Goal: Task Accomplishment & Management: Complete application form

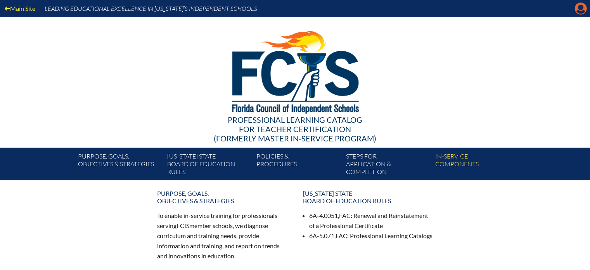
click at [579, 10] on icon at bounding box center [581, 9] width 12 height 12
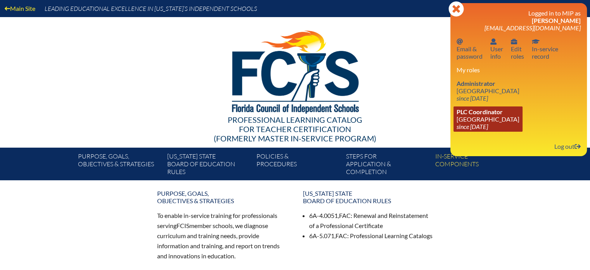
click at [473, 112] on span "PLC Coordinator" at bounding box center [480, 111] width 46 height 7
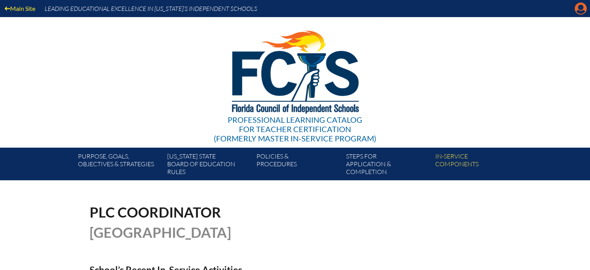
click at [579, 9] on icon at bounding box center [581, 9] width 12 height 12
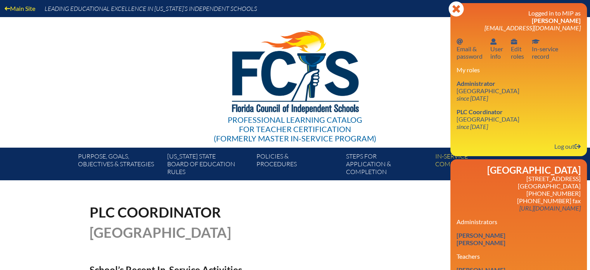
click at [461, 10] on icon at bounding box center [456, 8] width 15 height 15
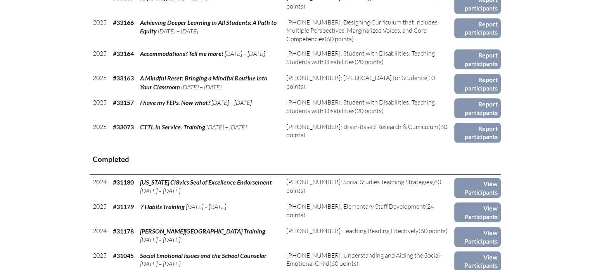
scroll to position [737, 0]
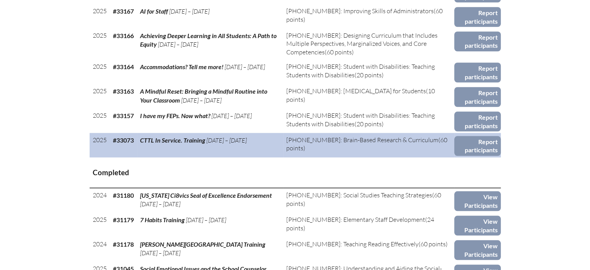
click at [162, 144] on span "CTTL In Service. Training" at bounding box center [172, 139] width 65 height 7
click at [158, 144] on span "CTTL In Service. Training" at bounding box center [172, 139] width 65 height 7
click at [482, 152] on link "Report participants" at bounding box center [477, 146] width 46 height 20
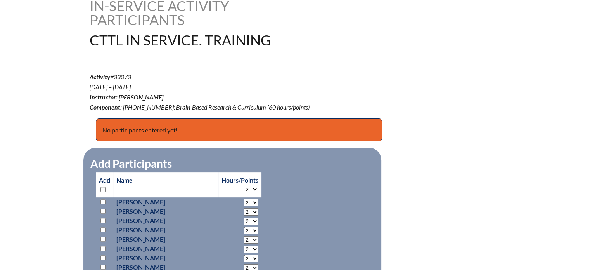
scroll to position [233, 0]
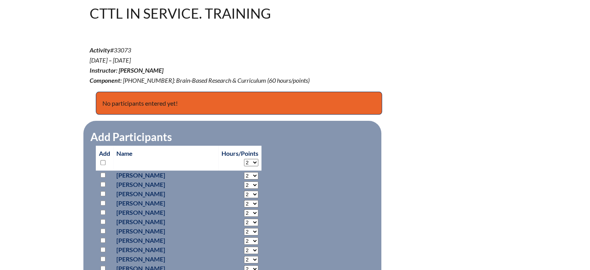
click at [102, 174] on input "checkbox" at bounding box center [102, 174] width 5 height 5
checkbox input "true"
click at [104, 182] on input "checkbox" at bounding box center [102, 184] width 5 height 5
checkbox input "true"
click at [104, 192] on input "checkbox" at bounding box center [102, 193] width 5 height 5
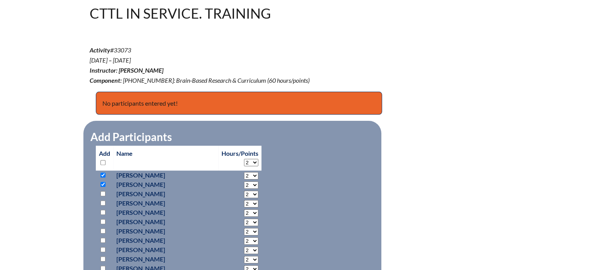
checkbox input "true"
click at [102, 201] on input "checkbox" at bounding box center [102, 202] width 5 height 5
checkbox input "false"
click at [104, 191] on input "checkbox" at bounding box center [102, 193] width 5 height 5
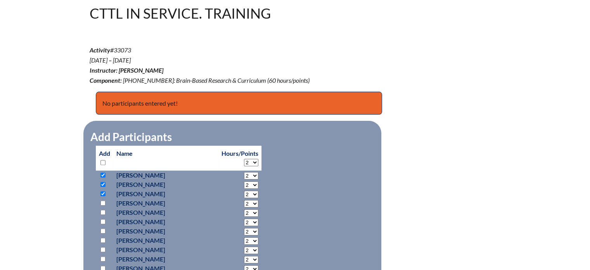
checkbox input "false"
click at [104, 184] on input "checkbox" at bounding box center [102, 184] width 5 height 5
click at [102, 182] on input "checkbox" at bounding box center [102, 184] width 5 height 5
checkbox input "true"
click at [102, 203] on input "checkbox" at bounding box center [102, 202] width 5 height 5
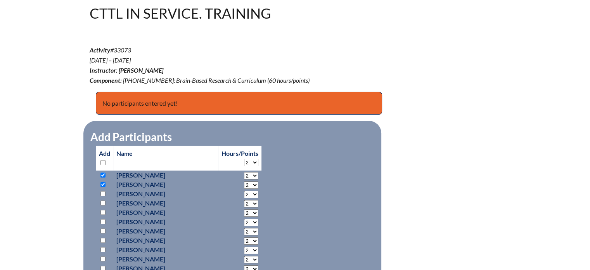
checkbox input "true"
click at [104, 220] on input "checkbox" at bounding box center [102, 221] width 5 height 5
checkbox input "true"
click at [102, 230] on input "checkbox" at bounding box center [102, 230] width 5 height 5
checkbox input "true"
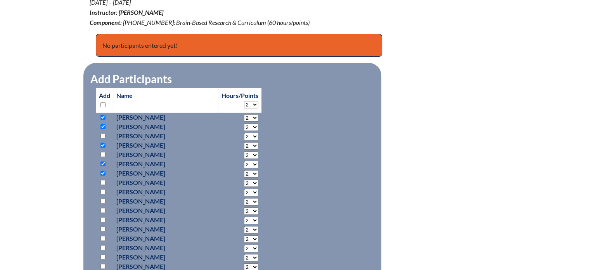
scroll to position [310, 0]
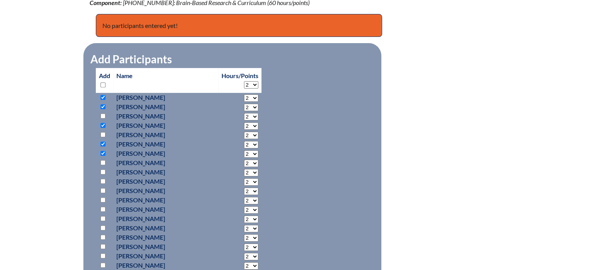
click at [102, 171] on input "checkbox" at bounding box center [102, 171] width 5 height 5
checkbox input "true"
click at [102, 180] on input "checkbox" at bounding box center [102, 180] width 5 height 5
checkbox input "true"
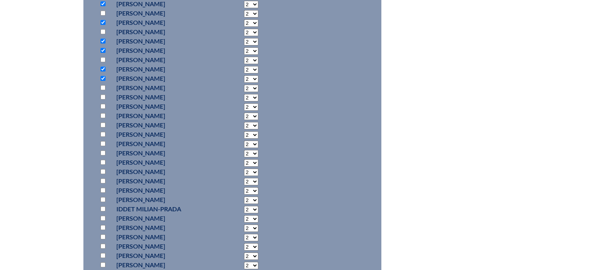
scroll to position [427, 0]
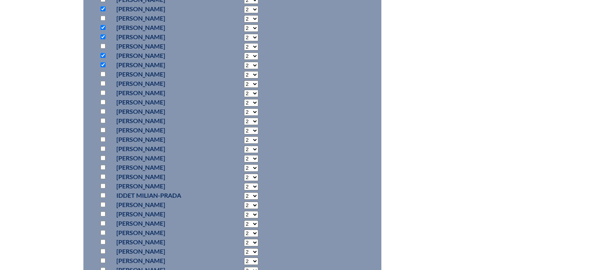
click at [103, 72] on input "checkbox" at bounding box center [102, 73] width 5 height 5
click at [103, 73] on input "checkbox" at bounding box center [102, 73] width 5 height 5
checkbox input "false"
click at [101, 63] on input "checkbox" at bounding box center [102, 64] width 5 height 5
checkbox input "false"
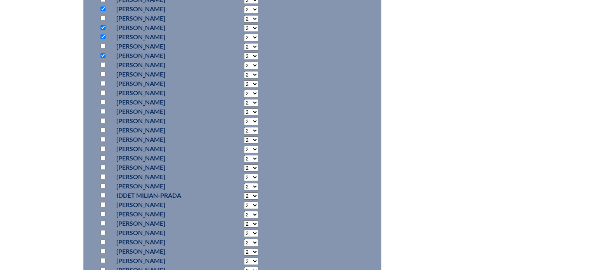
click at [102, 54] on input "checkbox" at bounding box center [102, 55] width 5 height 5
checkbox input "false"
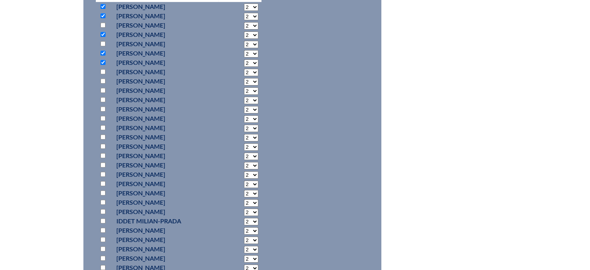
scroll to position [388, 0]
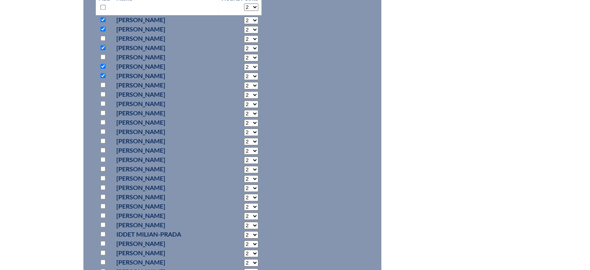
click at [103, 73] on input "checkbox" at bounding box center [102, 75] width 5 height 5
checkbox input "false"
click at [101, 65] on input "checkbox" at bounding box center [102, 66] width 5 height 5
checkbox input "false"
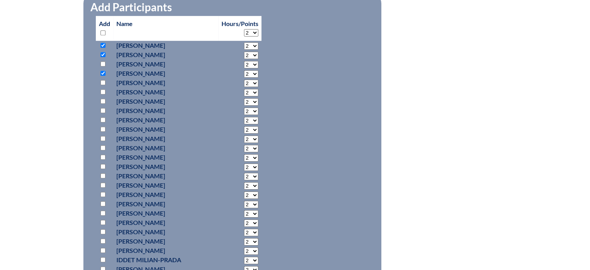
scroll to position [349, 0]
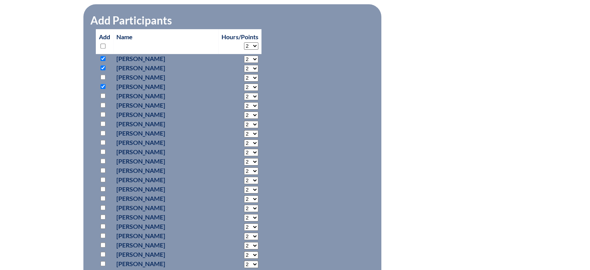
click at [104, 84] on input "checkbox" at bounding box center [102, 86] width 5 height 5
checkbox input "false"
click at [104, 65] on input "checkbox" at bounding box center [102, 67] width 5 height 5
checkbox input "false"
click at [103, 57] on input "checkbox" at bounding box center [102, 58] width 5 height 5
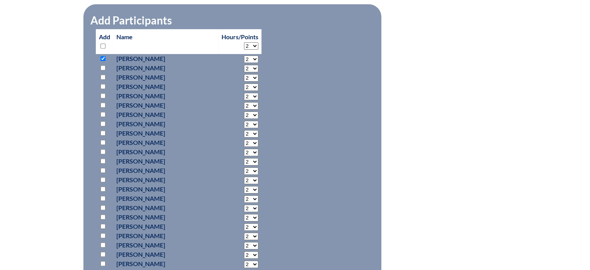
checkbox input "false"
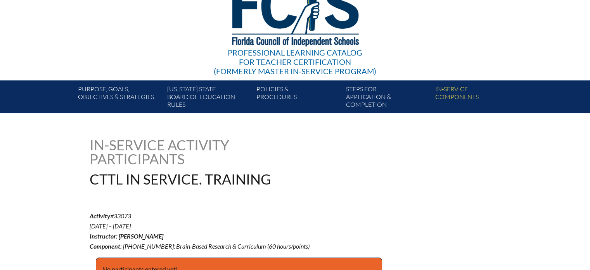
scroll to position [0, 0]
